Goal: Check status: Check status

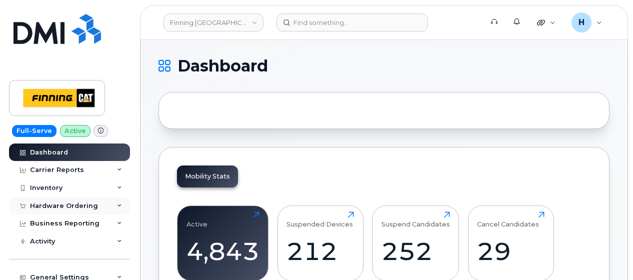
drag, startPoint x: 0, startPoint y: 0, endPoint x: 70, endPoint y: 205, distance: 216.2
click at [70, 204] on div "Hardware Ordering" at bounding box center [64, 206] width 68 height 8
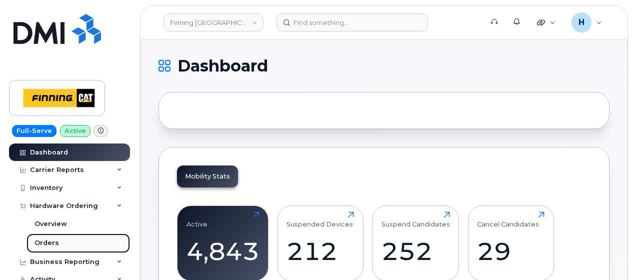
click at [63, 239] on link "Orders" at bounding box center [79, 243] width 104 height 19
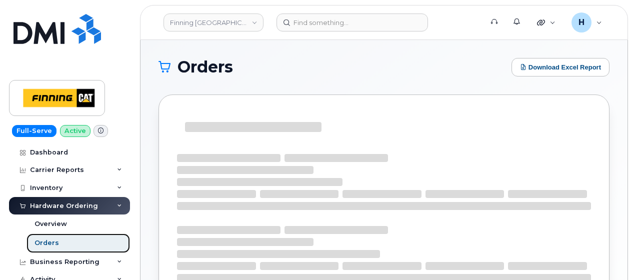
click at [63, 239] on link "Orders" at bounding box center [79, 243] width 104 height 19
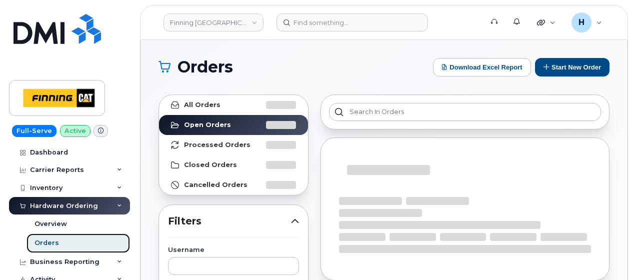
click at [63, 239] on link "Orders" at bounding box center [79, 243] width 104 height 19
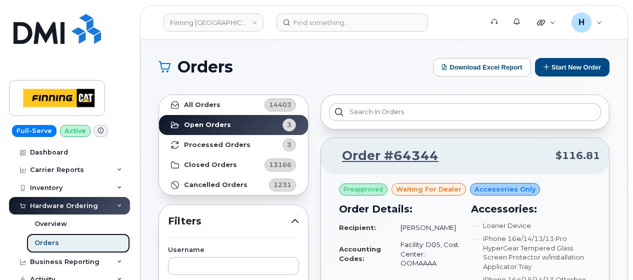
click at [63, 239] on link "Orders" at bounding box center [79, 243] width 104 height 19
click at [66, 237] on link "Orders" at bounding box center [79, 243] width 104 height 19
click at [69, 240] on link "Orders" at bounding box center [79, 243] width 104 height 19
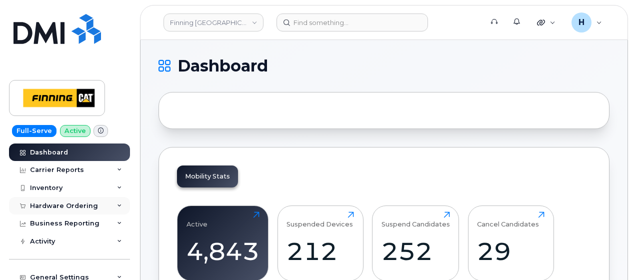
click at [66, 202] on div "Hardware Ordering" at bounding box center [64, 206] width 68 height 8
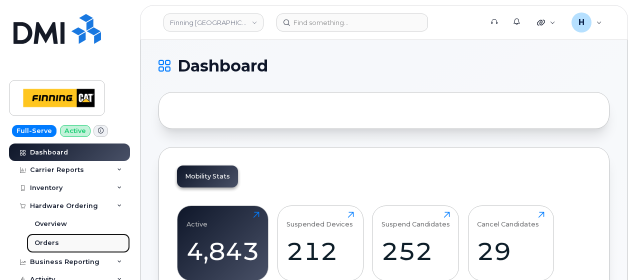
click at [56, 239] on div "Orders" at bounding box center [47, 243] width 25 height 9
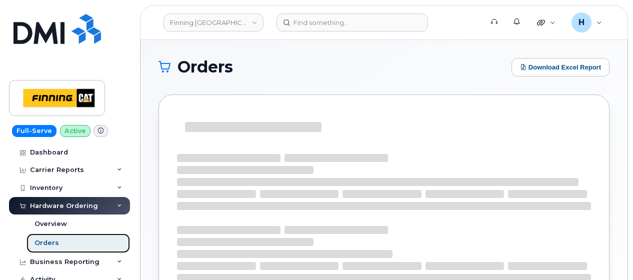
click at [55, 242] on div "Orders" at bounding box center [47, 243] width 25 height 9
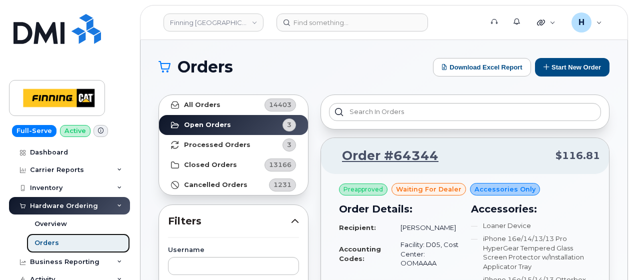
click at [55, 242] on div "Orders" at bounding box center [47, 243] width 25 height 9
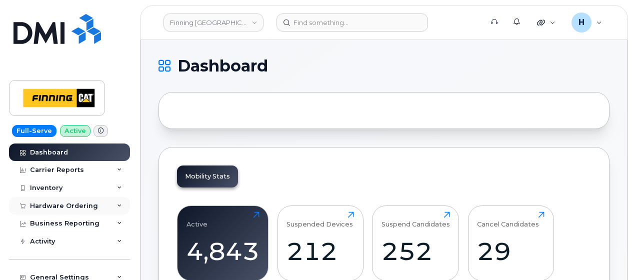
click at [63, 208] on div "Hardware Ordering" at bounding box center [64, 206] width 68 height 8
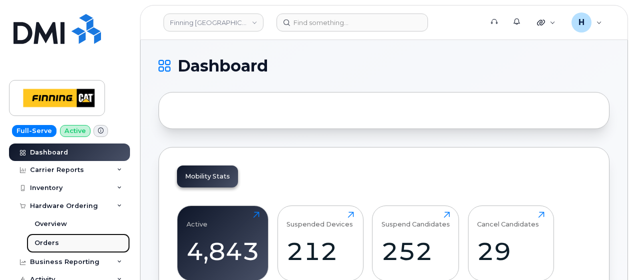
click at [64, 239] on link "Orders" at bounding box center [79, 243] width 104 height 19
